Goal: Task Accomplishment & Management: Complete application form

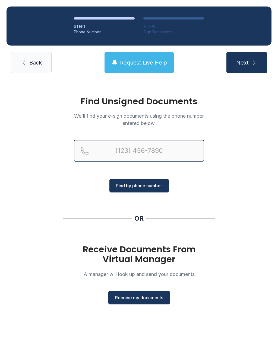
click at [147, 155] on input "Reservation phone number" at bounding box center [139, 151] width 130 height 22
type input "[PHONE_NUMBER]"
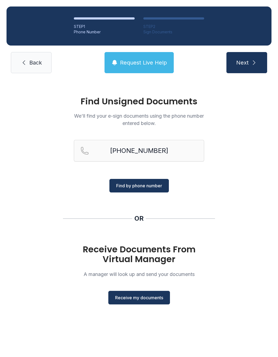
click at [160, 186] on span "Find by phone number" at bounding box center [139, 185] width 46 height 7
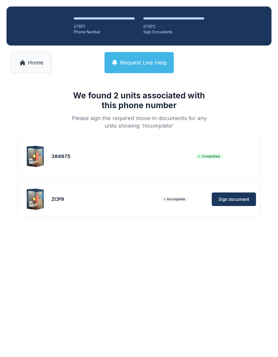
click at [153, 188] on div "ZCP9 Incomplete Sign document" at bounding box center [139, 199] width 234 height 27
click at [228, 205] on button "Sign document" at bounding box center [233, 199] width 44 height 14
click at [33, 61] on span "Home" at bounding box center [35, 63] width 15 height 8
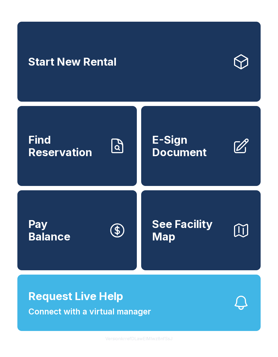
click at [192, 147] on span "E-Sign Document" at bounding box center [190, 146] width 76 height 25
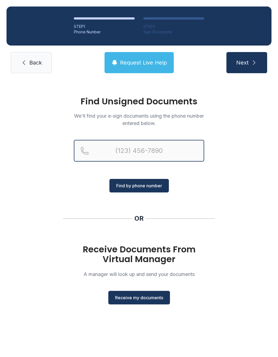
click at [137, 144] on input "Reservation phone number" at bounding box center [139, 151] width 130 height 22
type input "[PHONE_NUMBER]"
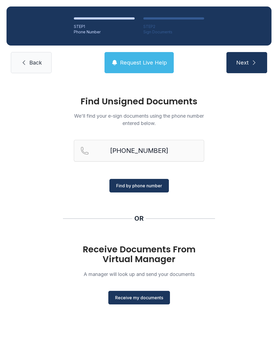
click at [152, 185] on span "Find by phone number" at bounding box center [139, 185] width 46 height 7
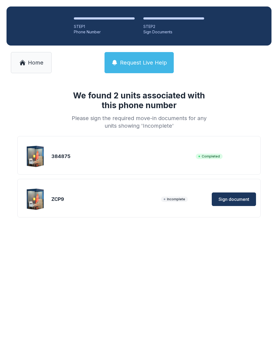
click at [235, 200] on span "Sign document" at bounding box center [233, 199] width 31 height 7
click at [25, 62] on icon at bounding box center [23, 61] width 6 height 3
